Goal: Navigation & Orientation: Find specific page/section

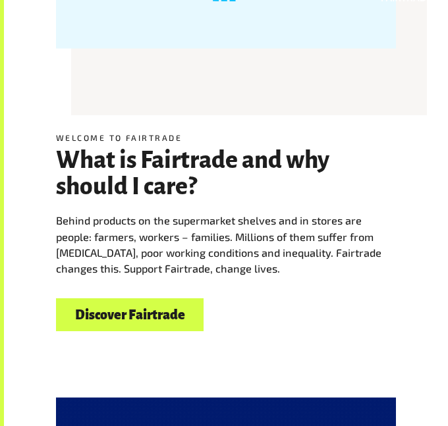
scroll to position [536, 0]
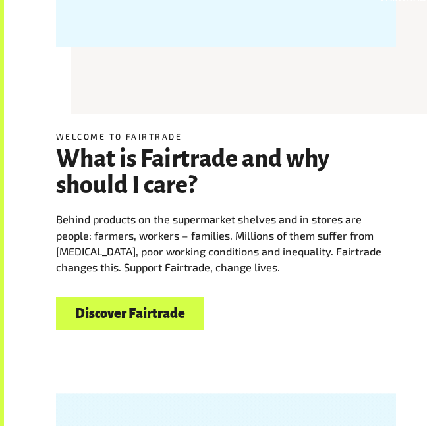
click at [153, 325] on link "Discover Fairtrade" at bounding box center [129, 314] width 147 height 34
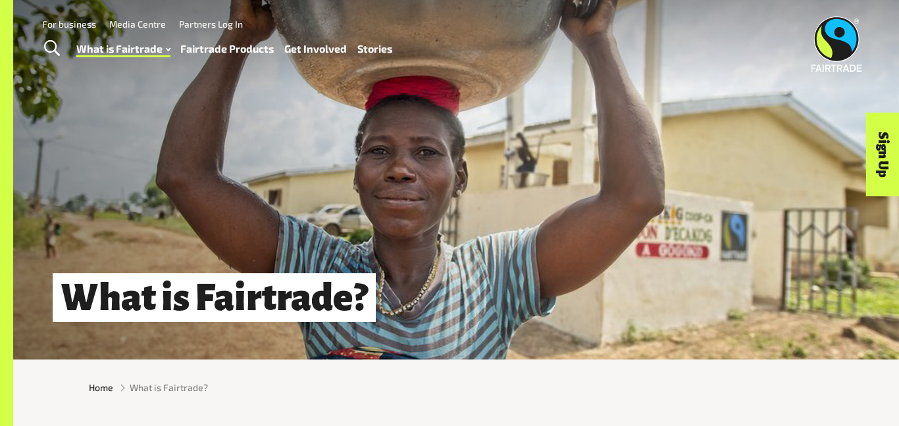
click at [232, 51] on link "Fairtrade Products" at bounding box center [226, 48] width 93 height 19
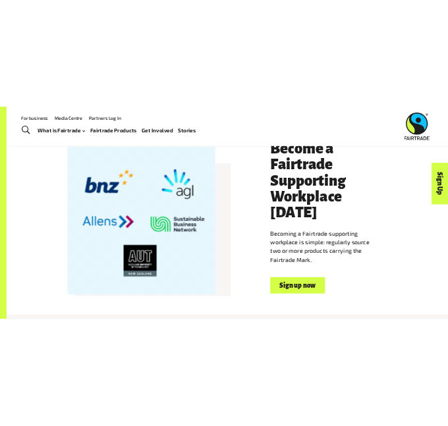
scroll to position [718, 0]
